Goal: Information Seeking & Learning: Learn about a topic

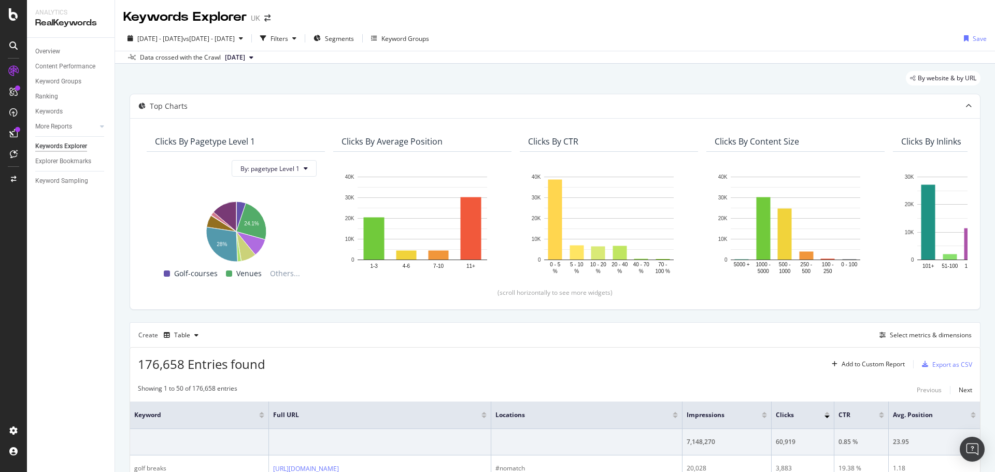
scroll to position [52, 0]
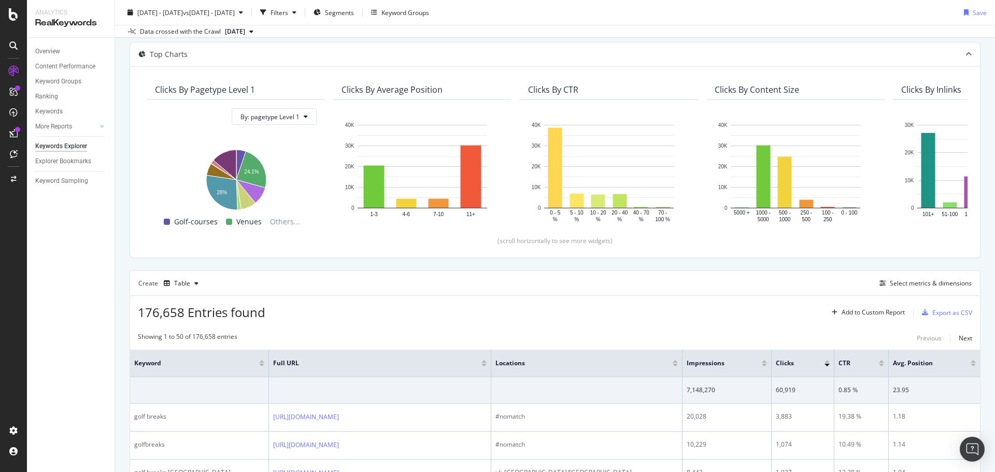
click at [453, 300] on div "176,658 Entries found Add to Custom Report Export as CSV" at bounding box center [555, 308] width 850 height 25
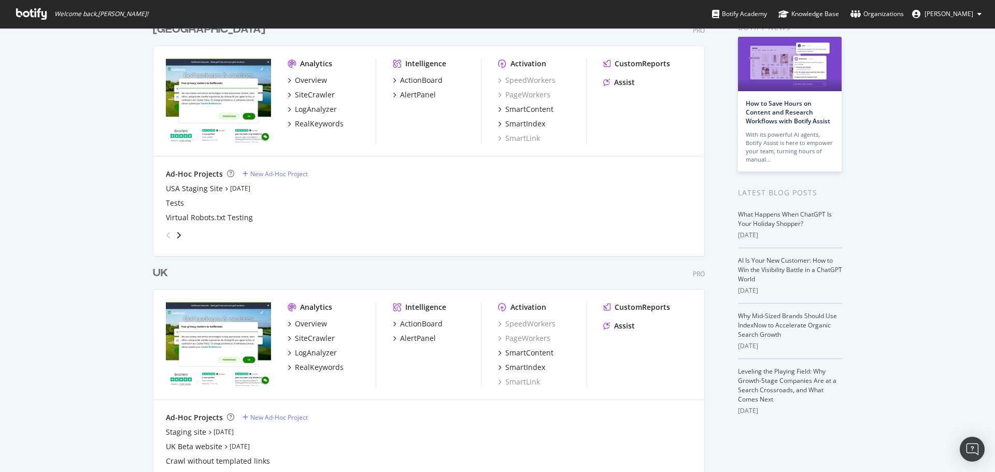
scroll to position [97, 0]
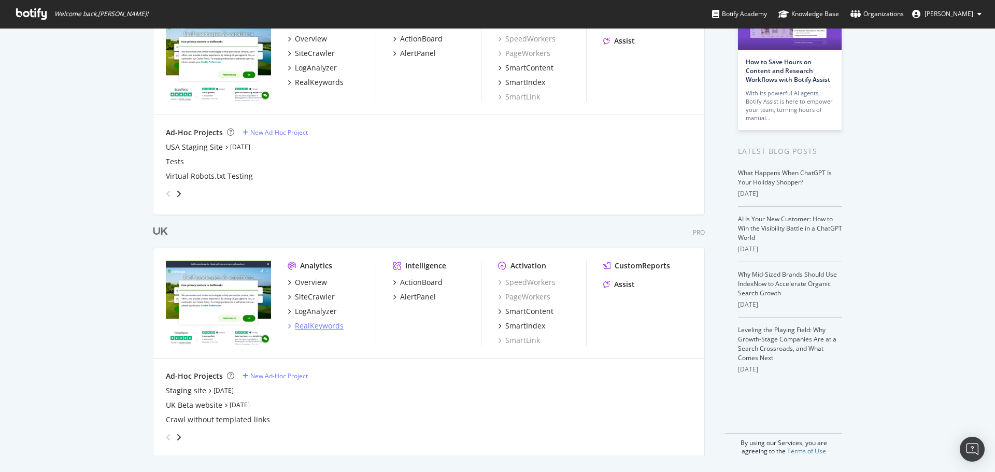
click at [321, 326] on div "RealKeywords" at bounding box center [319, 326] width 49 height 10
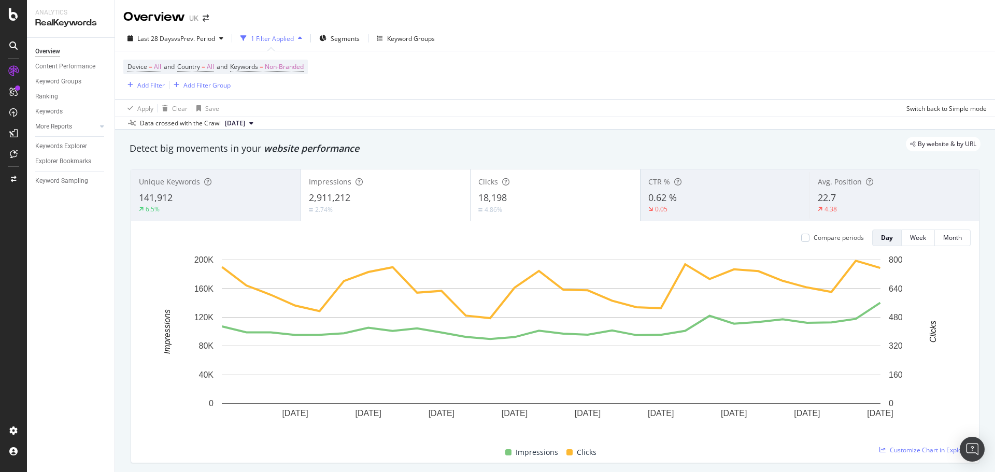
click at [293, 75] on div "Device = All and Country = All and Keywords = Non-Branded Add Filter Add Filter…" at bounding box center [215, 76] width 185 height 32
click at [297, 67] on span "Non-Branded" at bounding box center [284, 67] width 39 height 15
click at [280, 90] on span "Non-Branded" at bounding box center [266, 91] width 43 height 9
click at [273, 186] on div "Manage your Branded Keywords" at bounding box center [300, 189] width 93 height 11
click at [291, 66] on span "Non-Branded" at bounding box center [284, 67] width 39 height 15
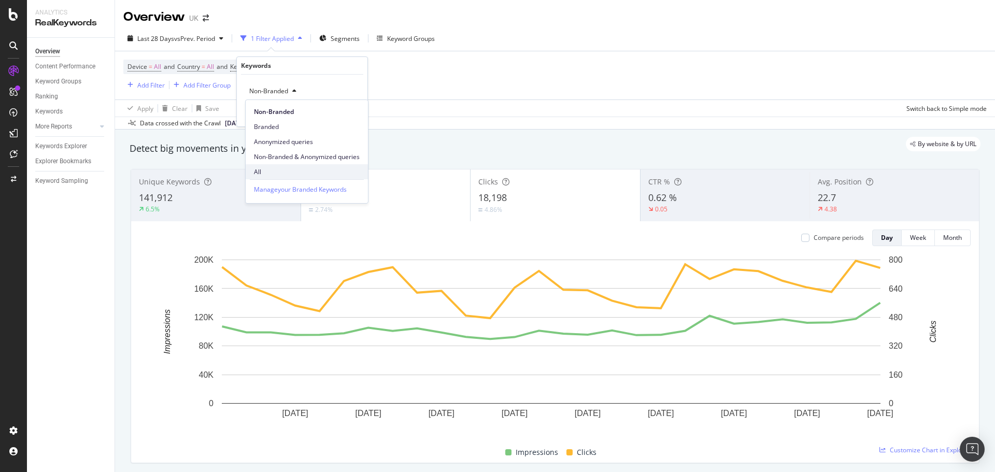
click at [269, 169] on span "All" at bounding box center [307, 171] width 106 height 9
click at [349, 115] on div "Apply" at bounding box center [351, 113] width 16 height 9
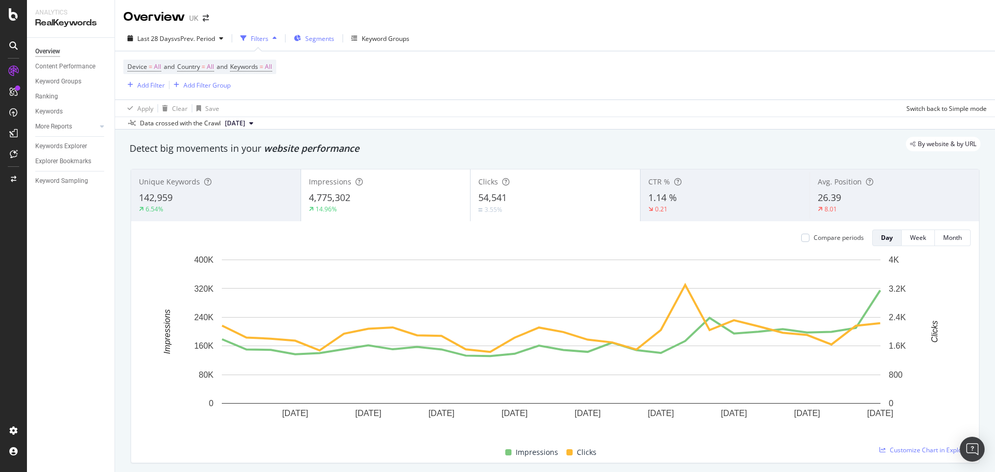
click at [316, 42] on span "Segments" at bounding box center [319, 38] width 29 height 9
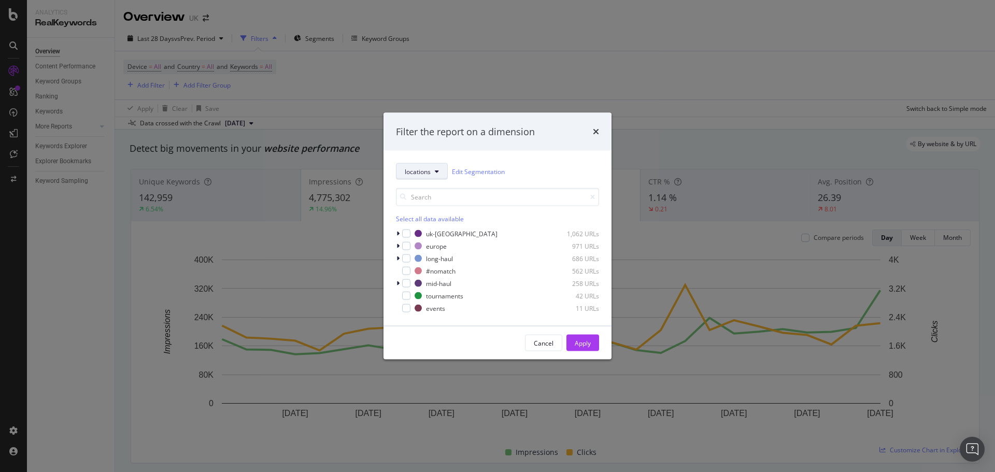
click at [424, 176] on button "locations" at bounding box center [422, 171] width 52 height 17
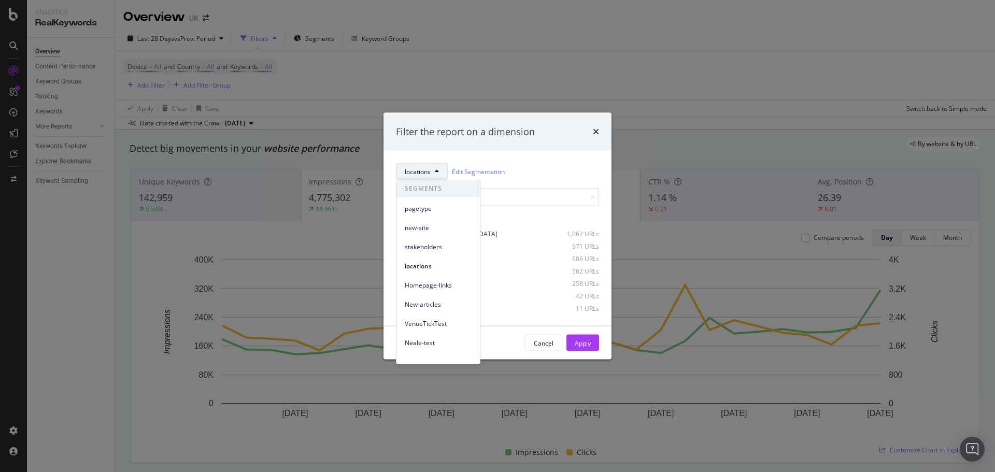
click at [429, 197] on div "pagetype" at bounding box center [437, 206] width 83 height 19
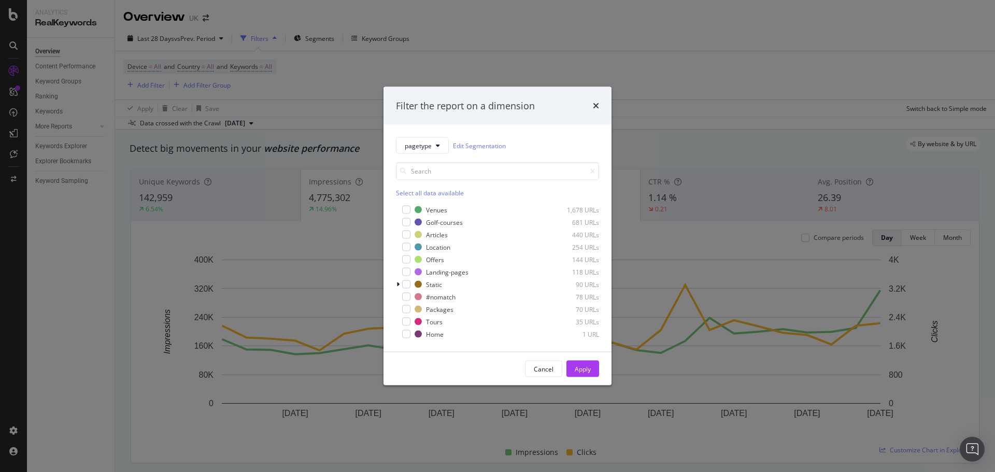
click at [436, 241] on div "Venues 1,678 URLs Golf-courses 681 URLs Articles 440 URLs Location 254 URLs Off…" at bounding box center [497, 272] width 203 height 135
click at [436, 238] on div "Articles" at bounding box center [437, 234] width 22 height 9
click at [597, 372] on button "Apply" at bounding box center [582, 369] width 33 height 17
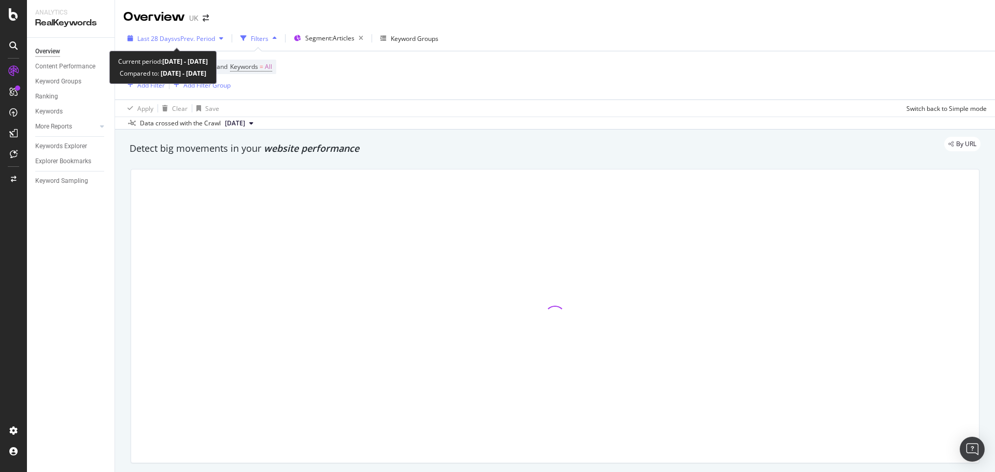
click at [176, 44] on div "Last 28 Days vs Prev. Period" at bounding box center [175, 39] width 104 height 16
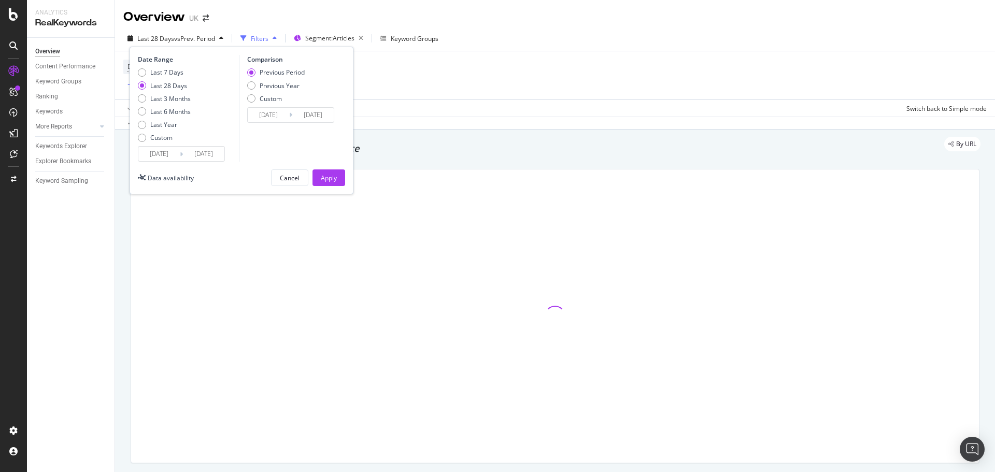
click at [170, 149] on input "2025/08/05" at bounding box center [158, 154] width 41 height 15
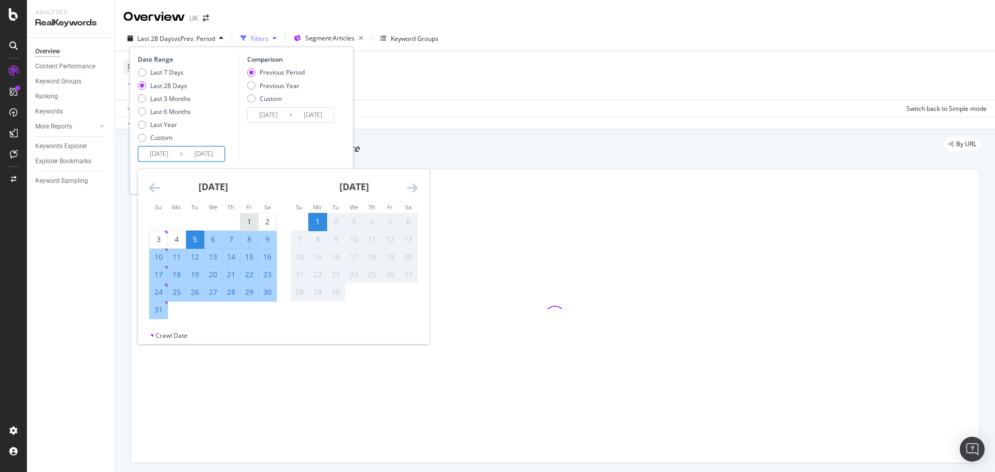
click at [251, 216] on div "1" at bounding box center [249, 222] width 18 height 17
type input "2025/08/01"
type input "2025/06/30"
type input "2025/07/31"
click at [160, 312] on div "31" at bounding box center [159, 310] width 18 height 10
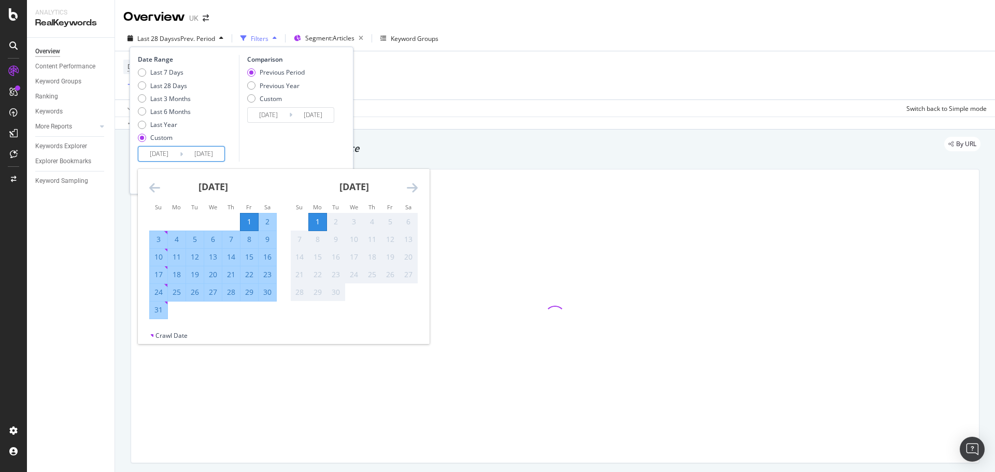
type input "2025/08/31"
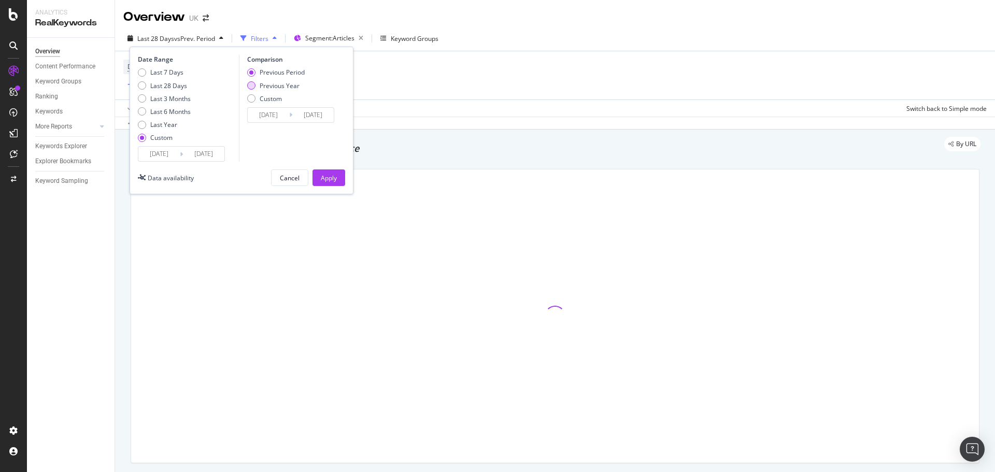
click at [285, 87] on div "Previous Year" at bounding box center [280, 85] width 40 height 9
type input "2024/08/02"
type input "2024/09/01"
click at [275, 117] on input "2024/08/02" at bounding box center [268, 115] width 41 height 15
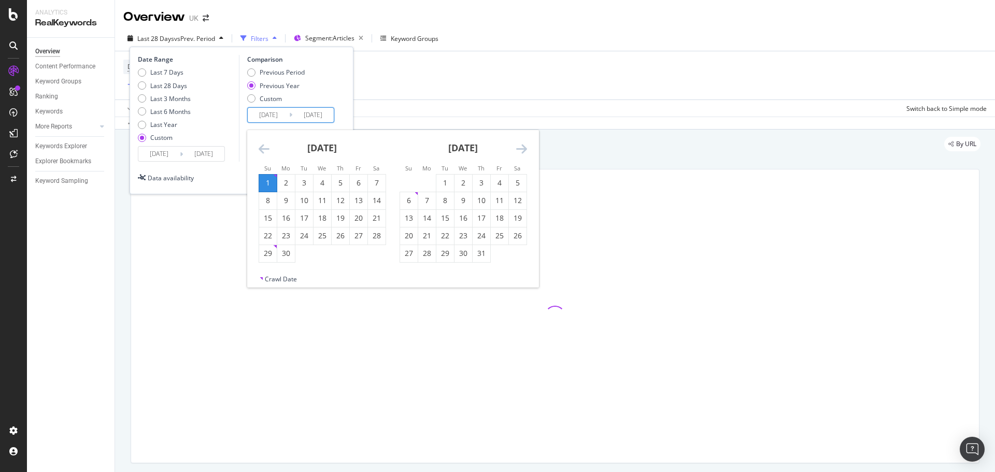
click at [266, 147] on icon "Move backward to switch to the previous month." at bounding box center [264, 149] width 11 height 12
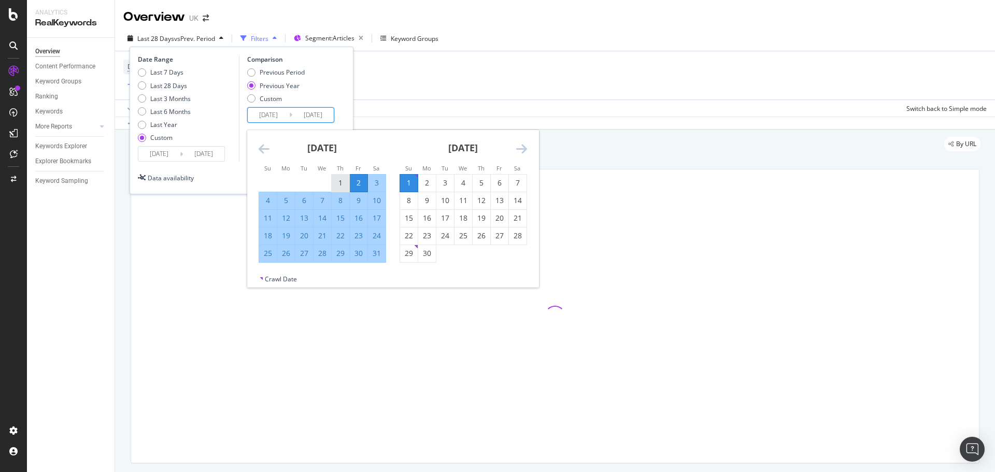
click at [349, 185] on div "1" at bounding box center [341, 183] width 18 height 10
type input "2024/08/01"
click at [379, 257] on div "31" at bounding box center [377, 253] width 18 height 10
type input "2024/08/31"
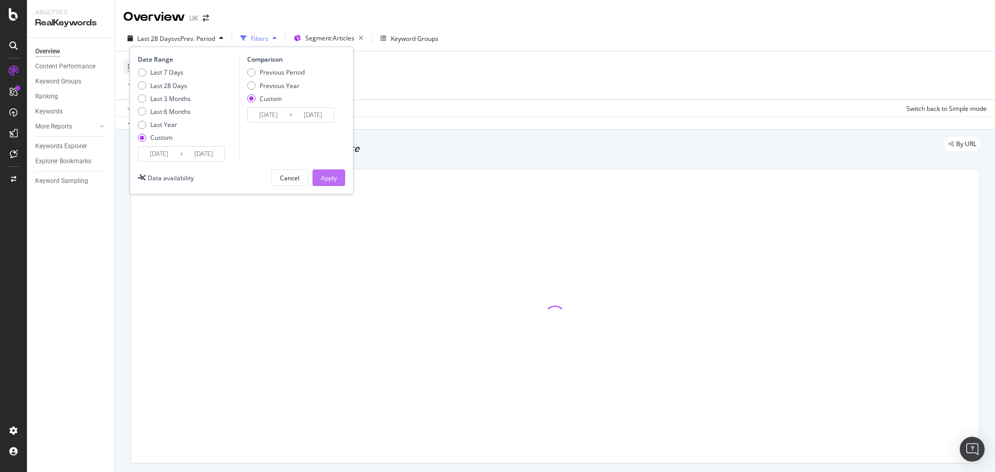
click at [335, 183] on div "Apply" at bounding box center [329, 178] width 16 height 16
